Goal: Connect with others: Connect with others

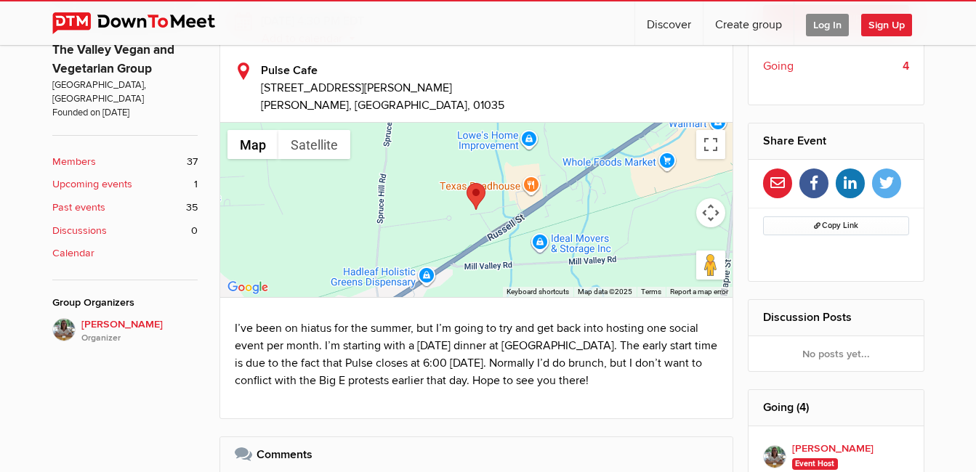
scroll to position [339, 0]
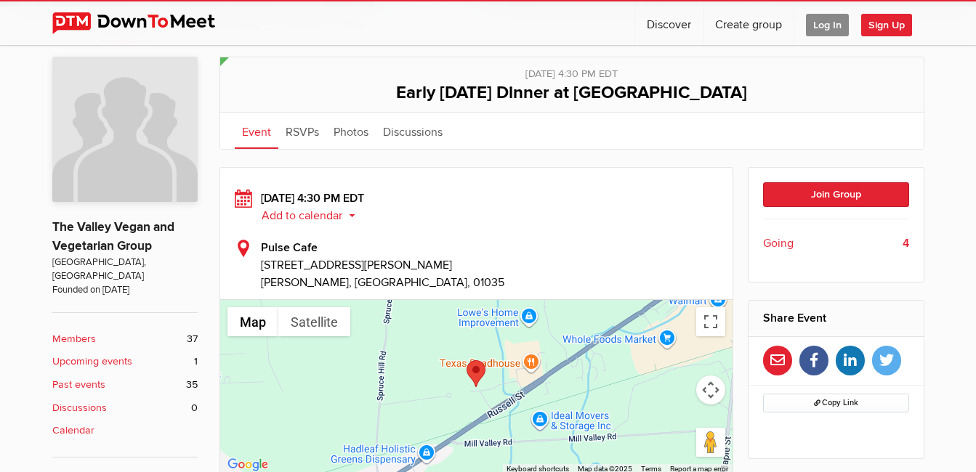
click at [975, 121] on div "Public event Anyone who has access to the group can see the event, description,…" at bounding box center [488, 428] width 976 height 772
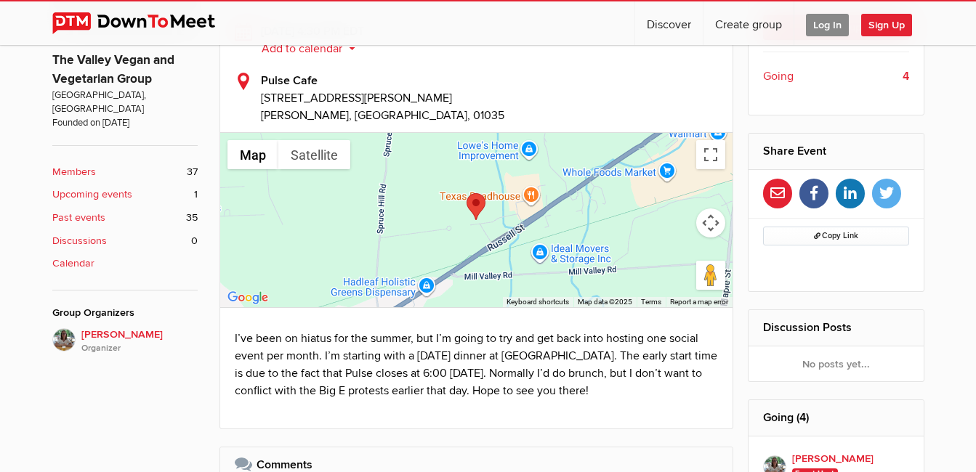
scroll to position [626, 0]
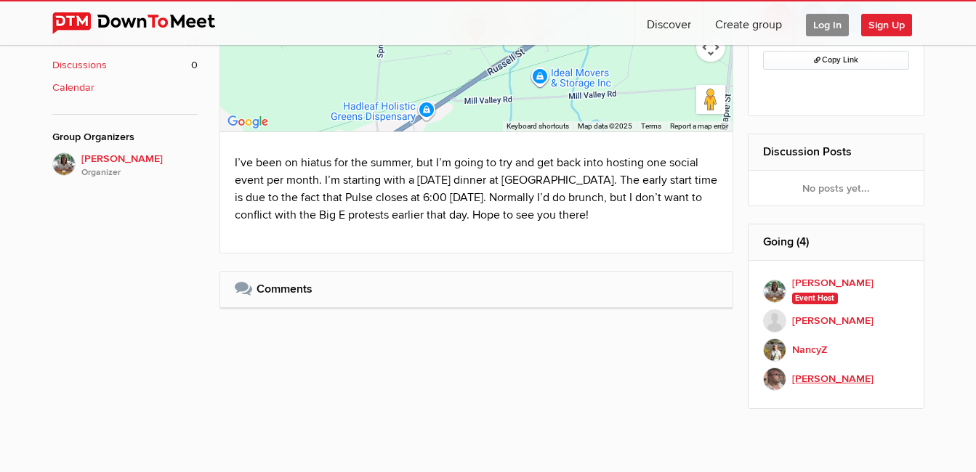
click at [865, 377] on b "[PERSON_NAME]" at bounding box center [832, 379] width 81 height 16
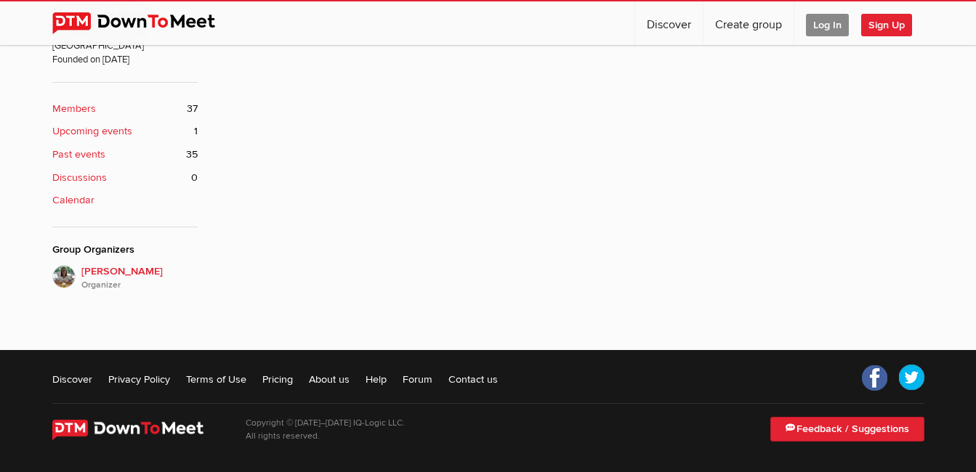
scroll to position [289, 0]
